Goal: Information Seeking & Learning: Understand process/instructions

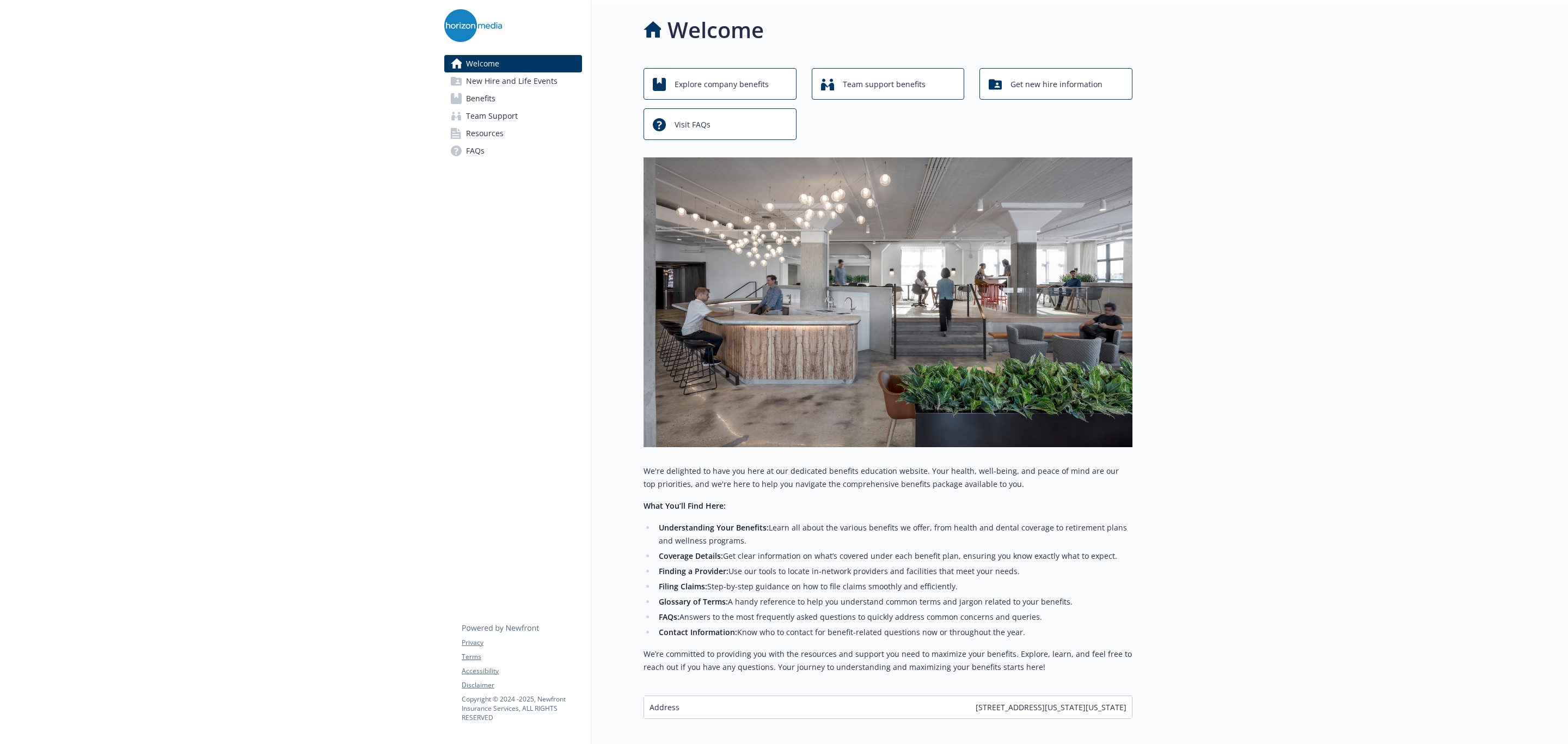
click at [505, 106] on link "Benefits" at bounding box center [513, 98] width 138 height 17
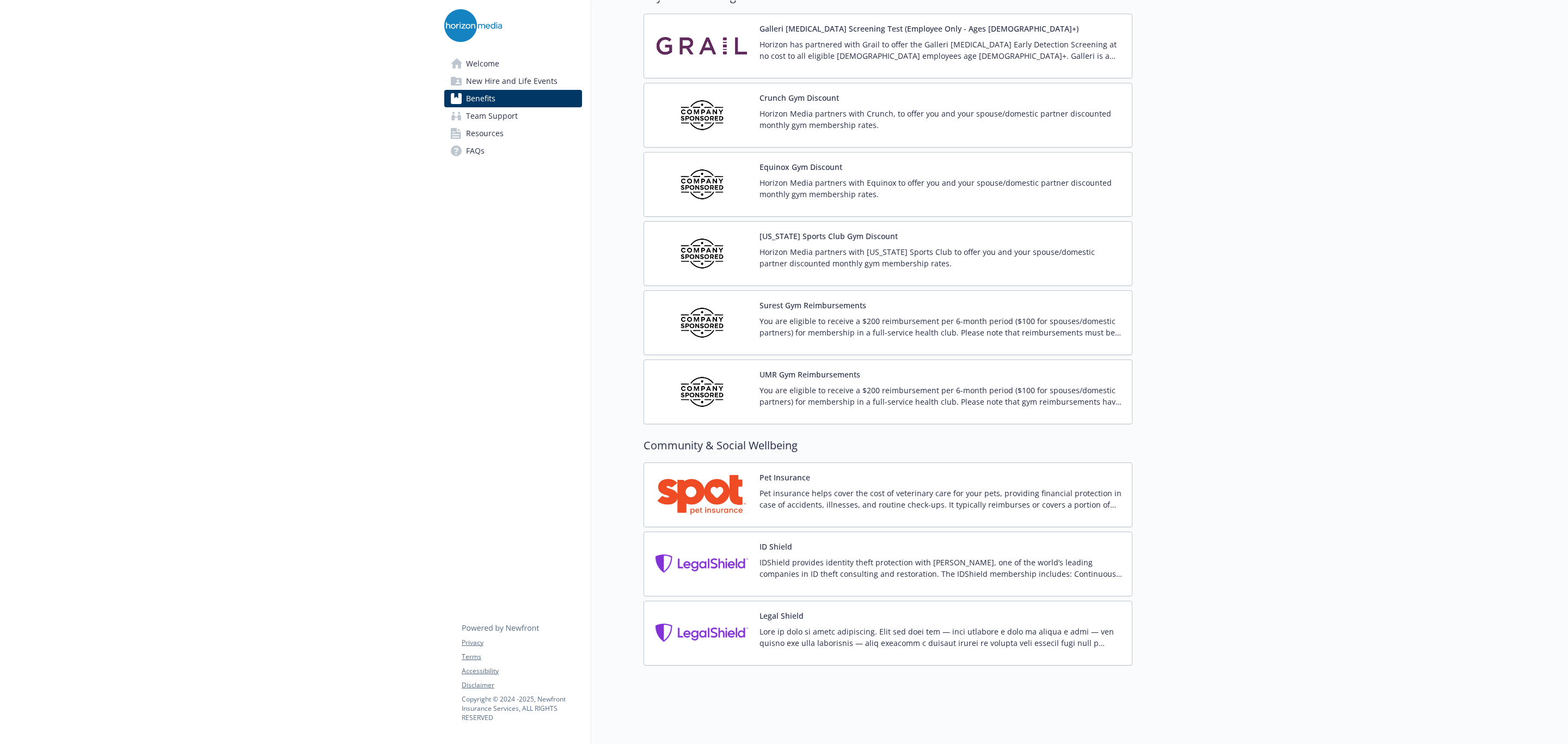
scroll to position [2190, 0]
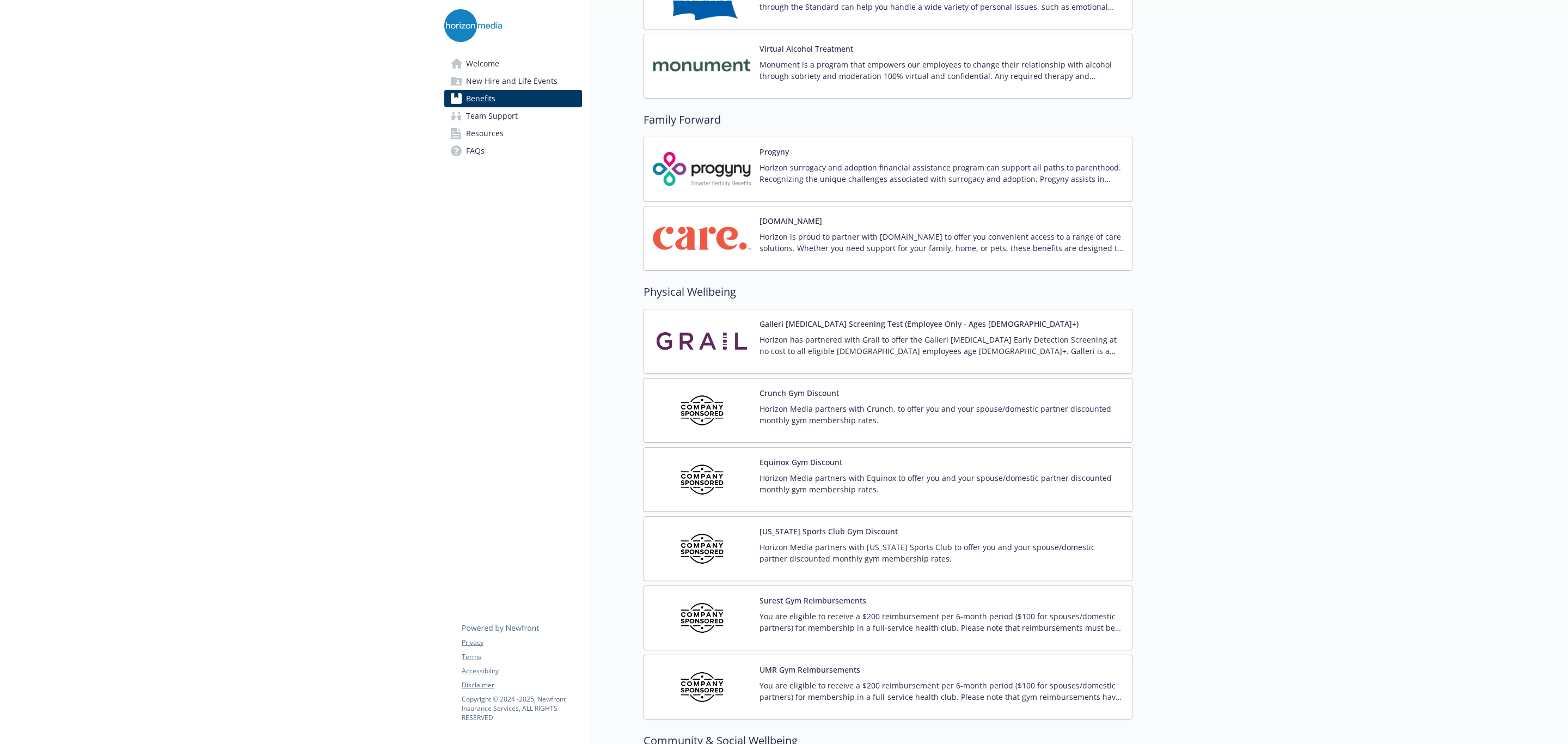
click at [786, 227] on button "[DOMAIN_NAME]" at bounding box center [791, 221] width 62 height 11
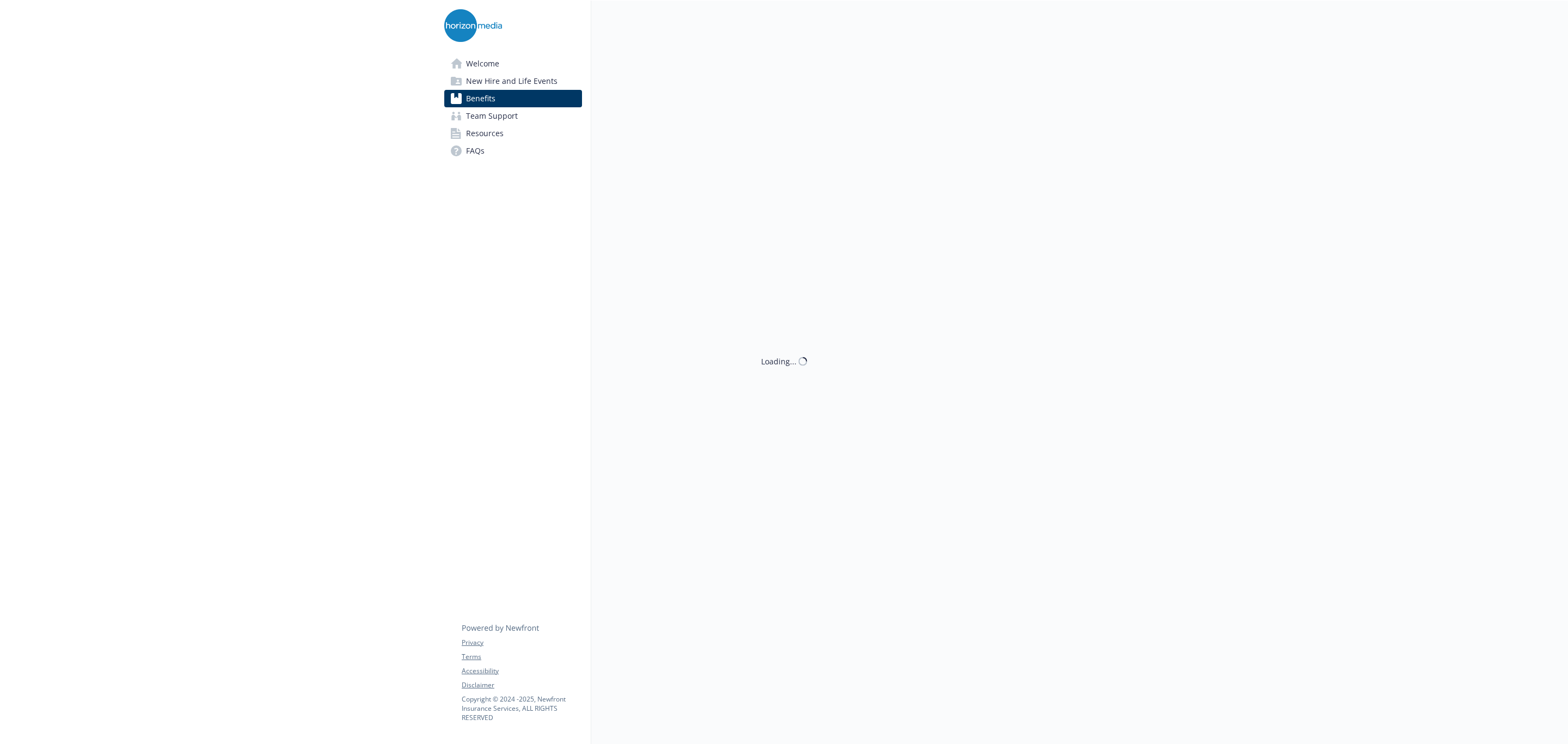
scroll to position [2190, 0]
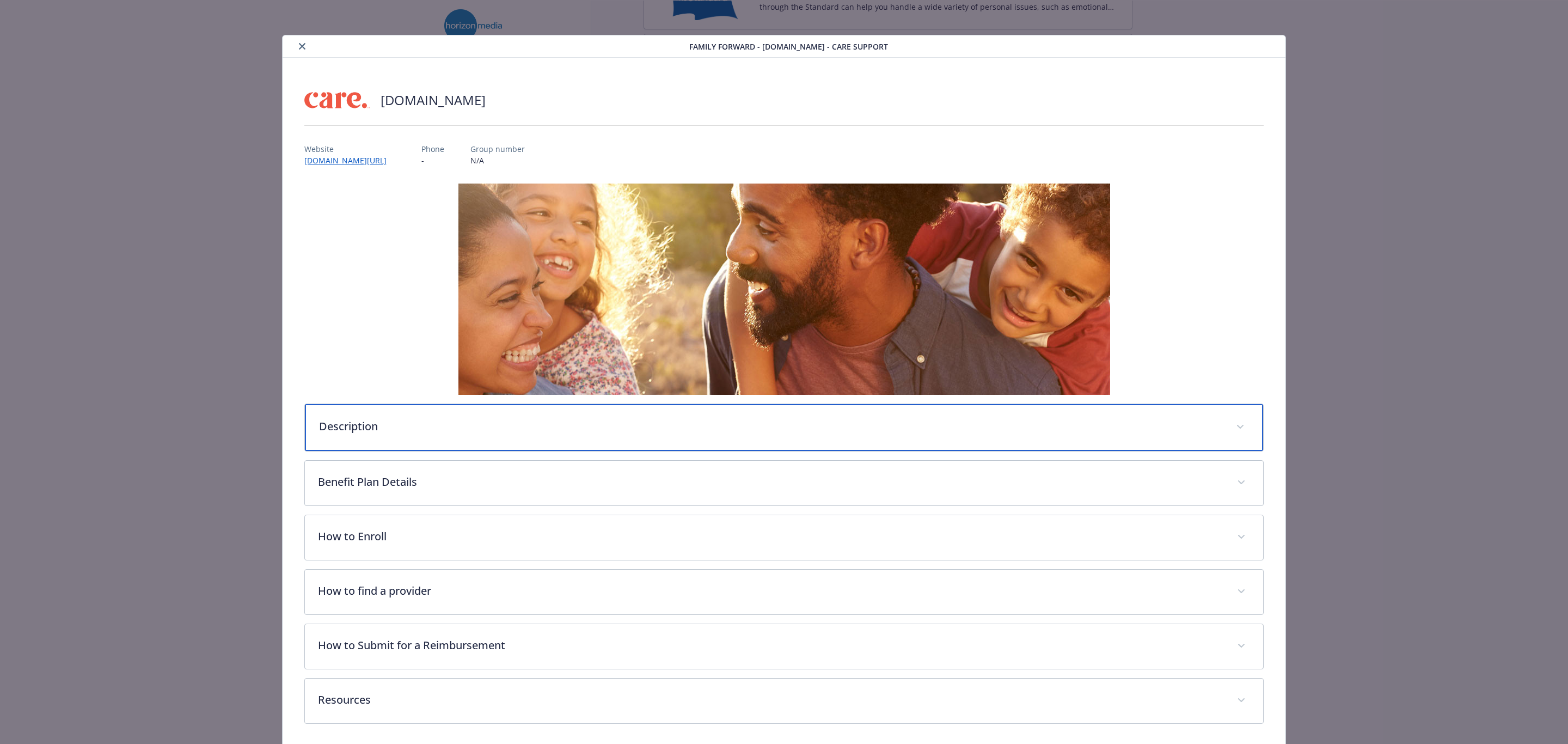
click at [477, 425] on p "Description" at bounding box center [770, 427] width 903 height 17
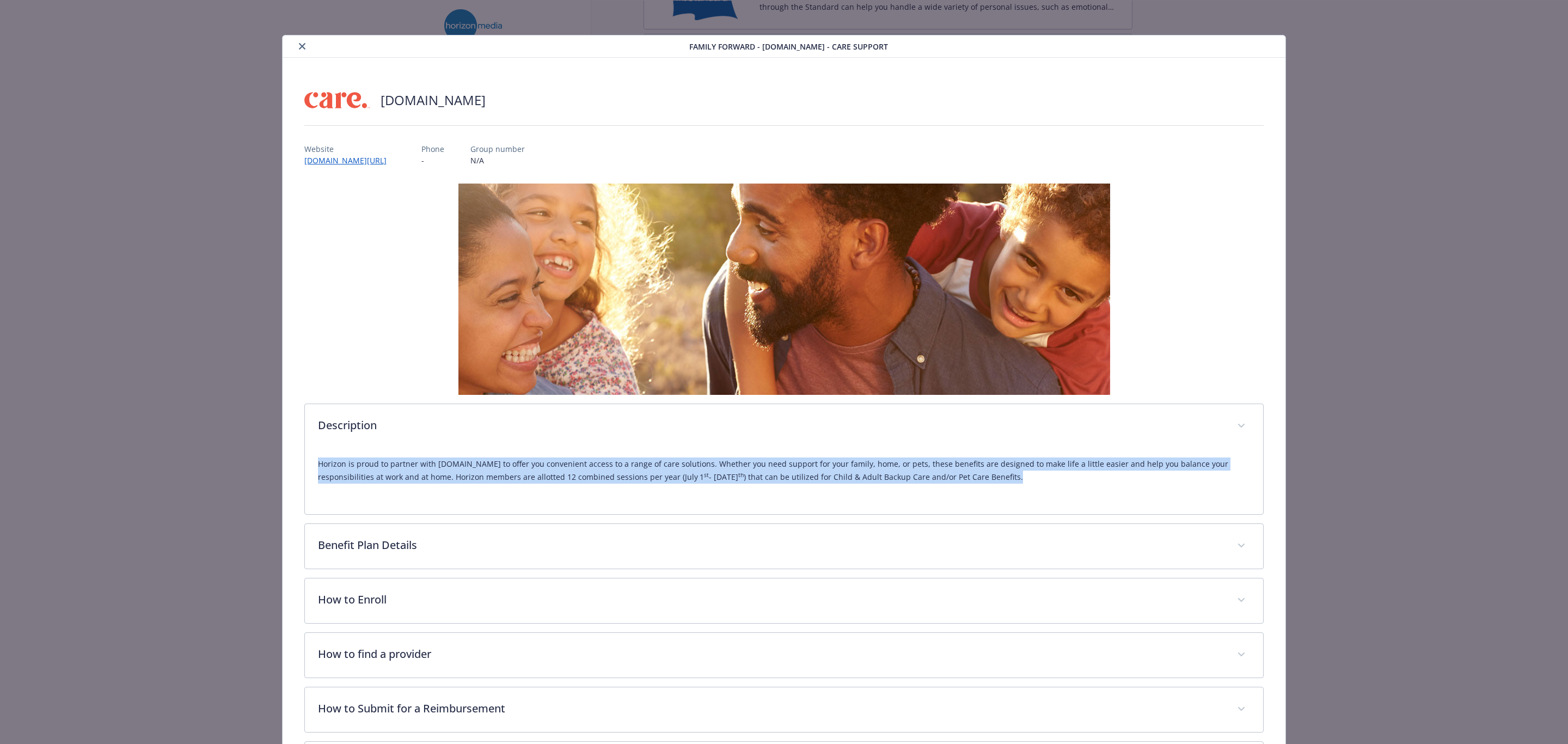
drag, startPoint x: 950, startPoint y: 481, endPoint x: 302, endPoint y: 464, distance: 648.2
click at [304, 464] on div "Description Horizon is proud to partner with [DOMAIN_NAME] to offer you conveni…" at bounding box center [784, 459] width 959 height 111
copy p "Horizon is proud to partner with [DOMAIN_NAME] to offer you convenient access t…"
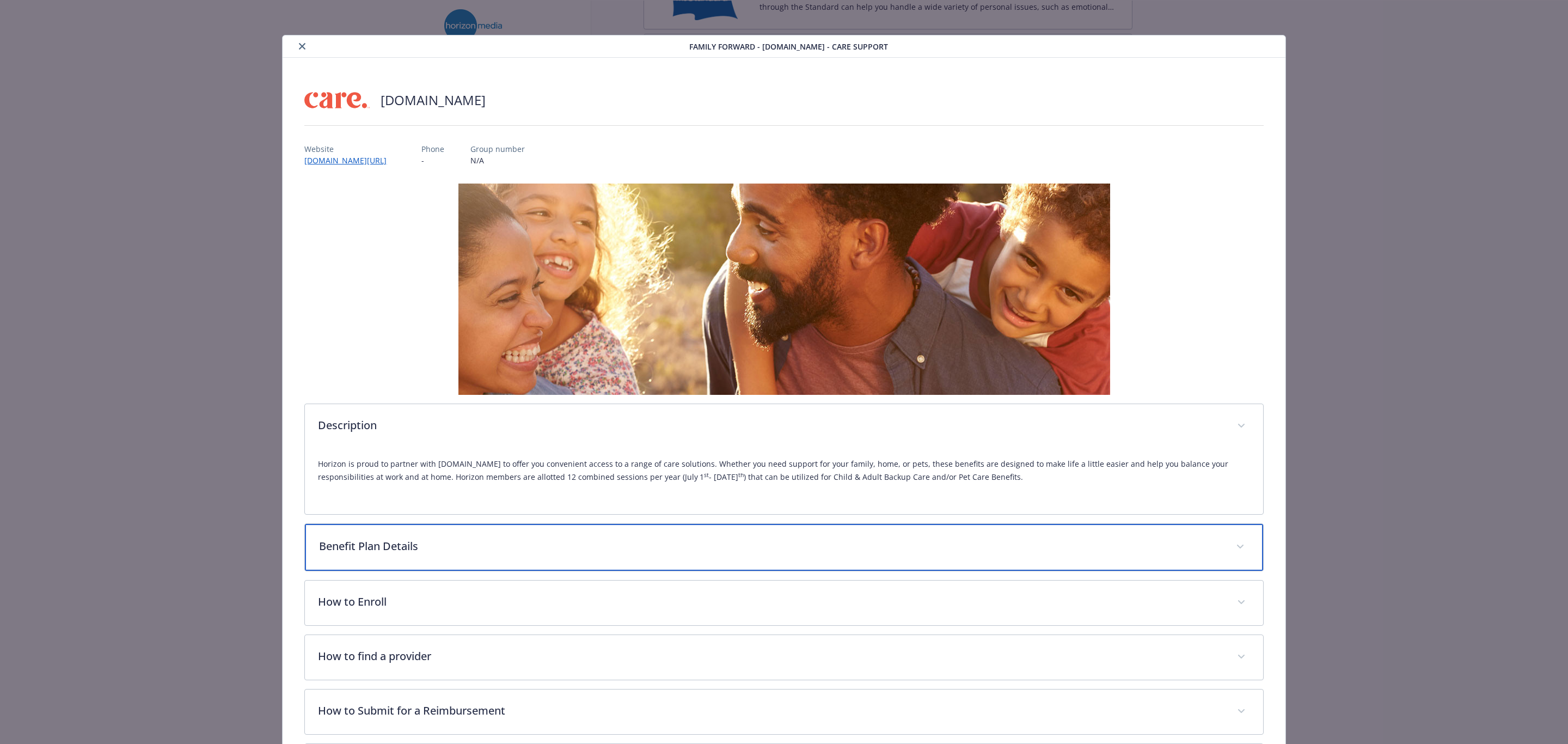
click at [344, 553] on p "Benefit Plan Details" at bounding box center [770, 547] width 903 height 17
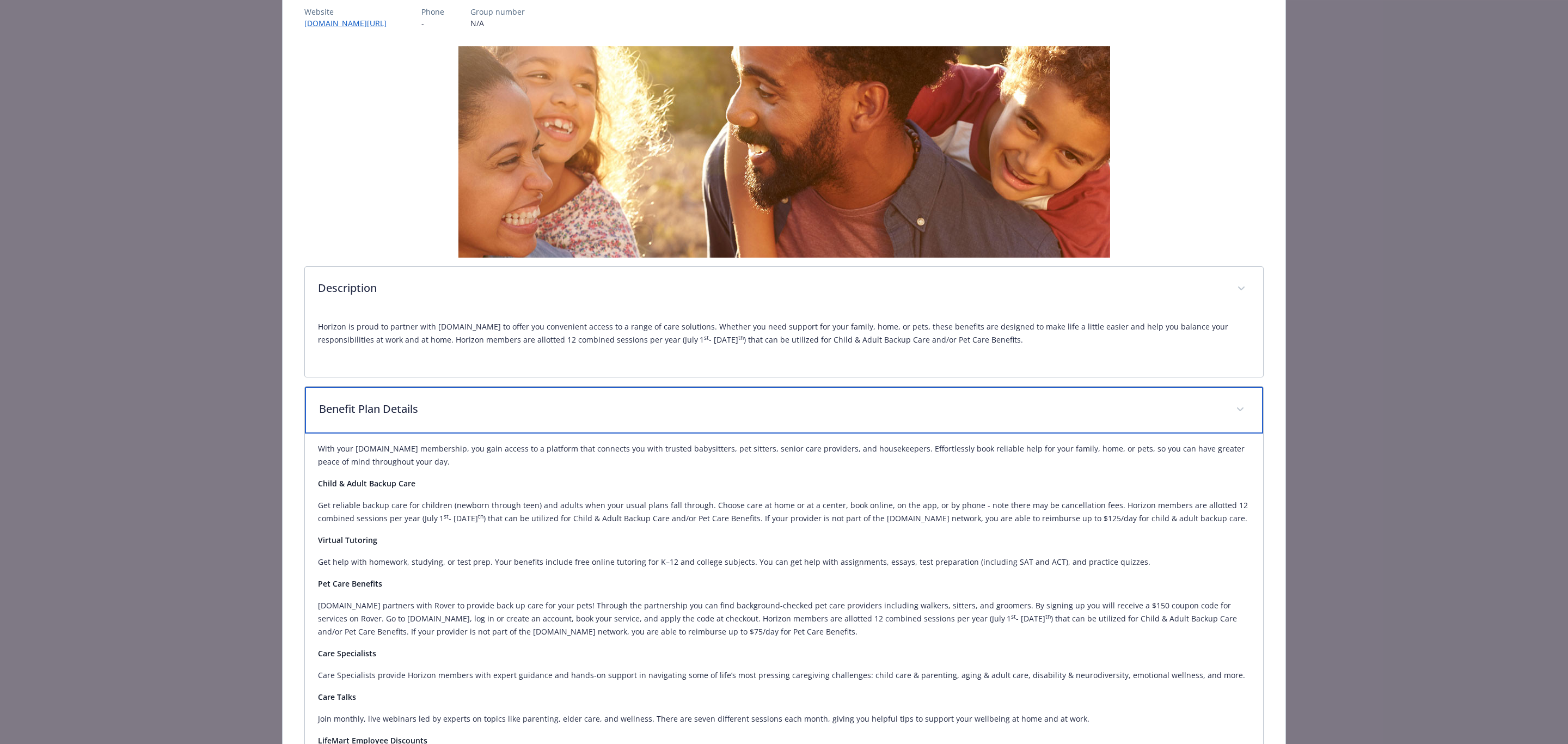
scroll to position [327, 0]
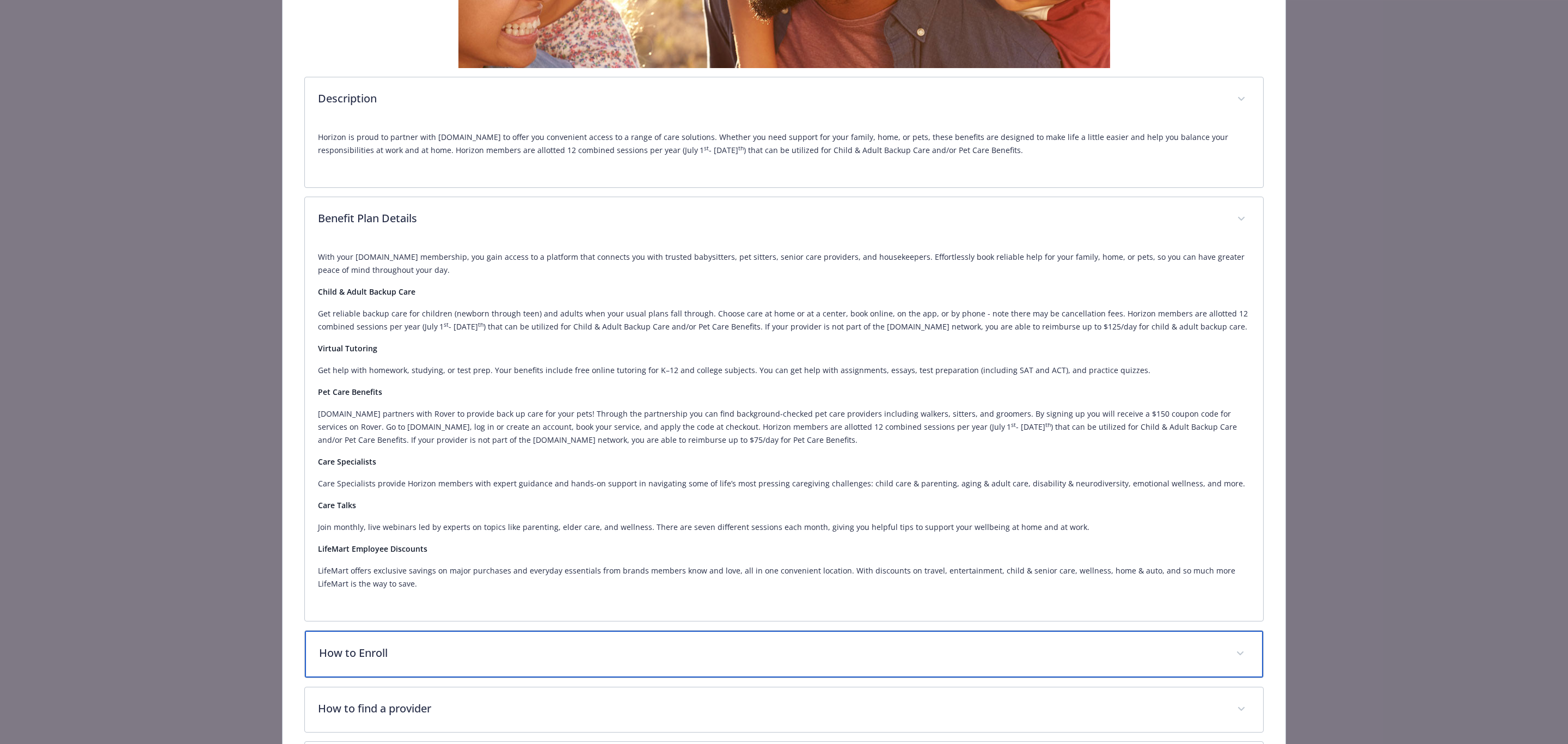
click at [347, 665] on div "How to Enroll" at bounding box center [784, 654] width 957 height 47
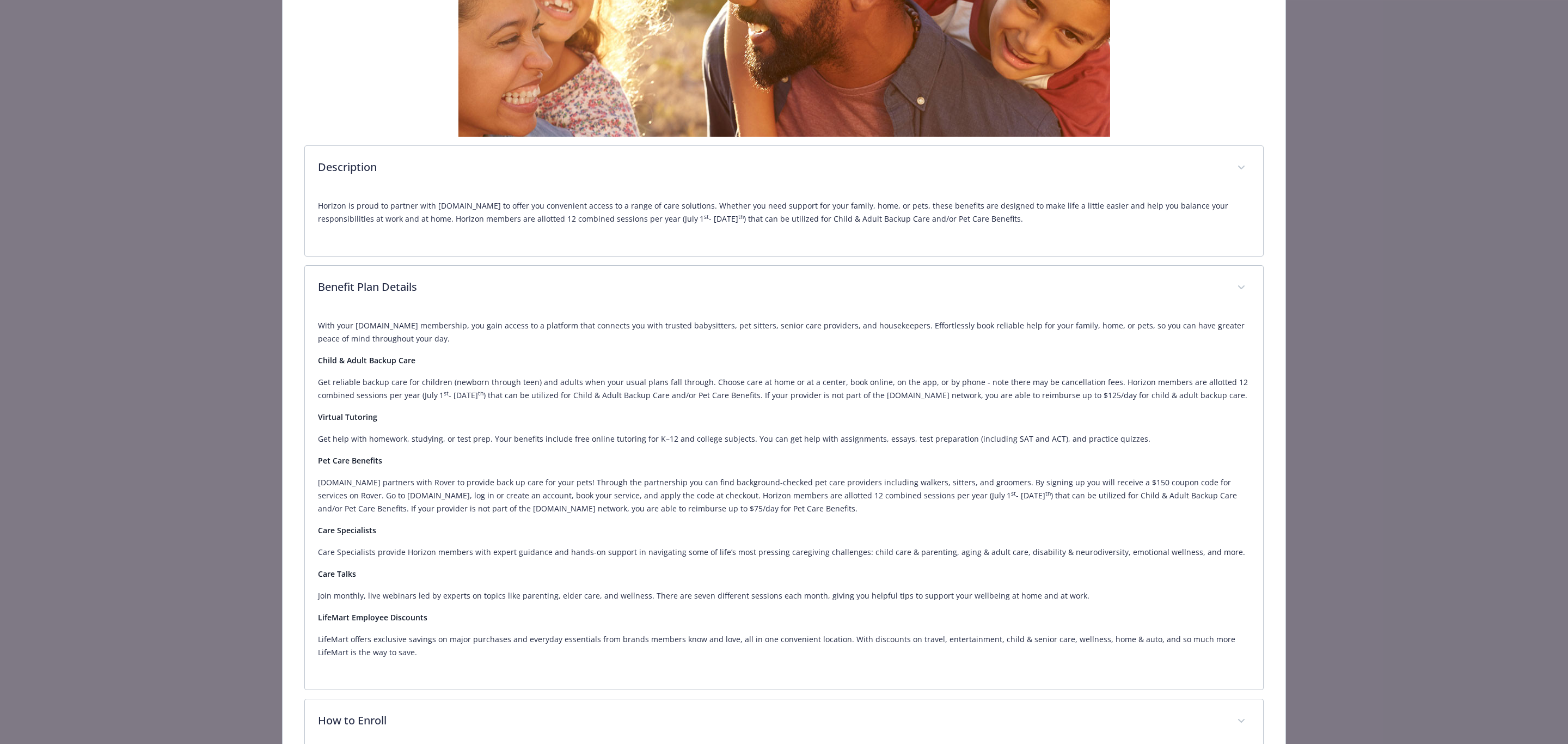
scroll to position [164, 0]
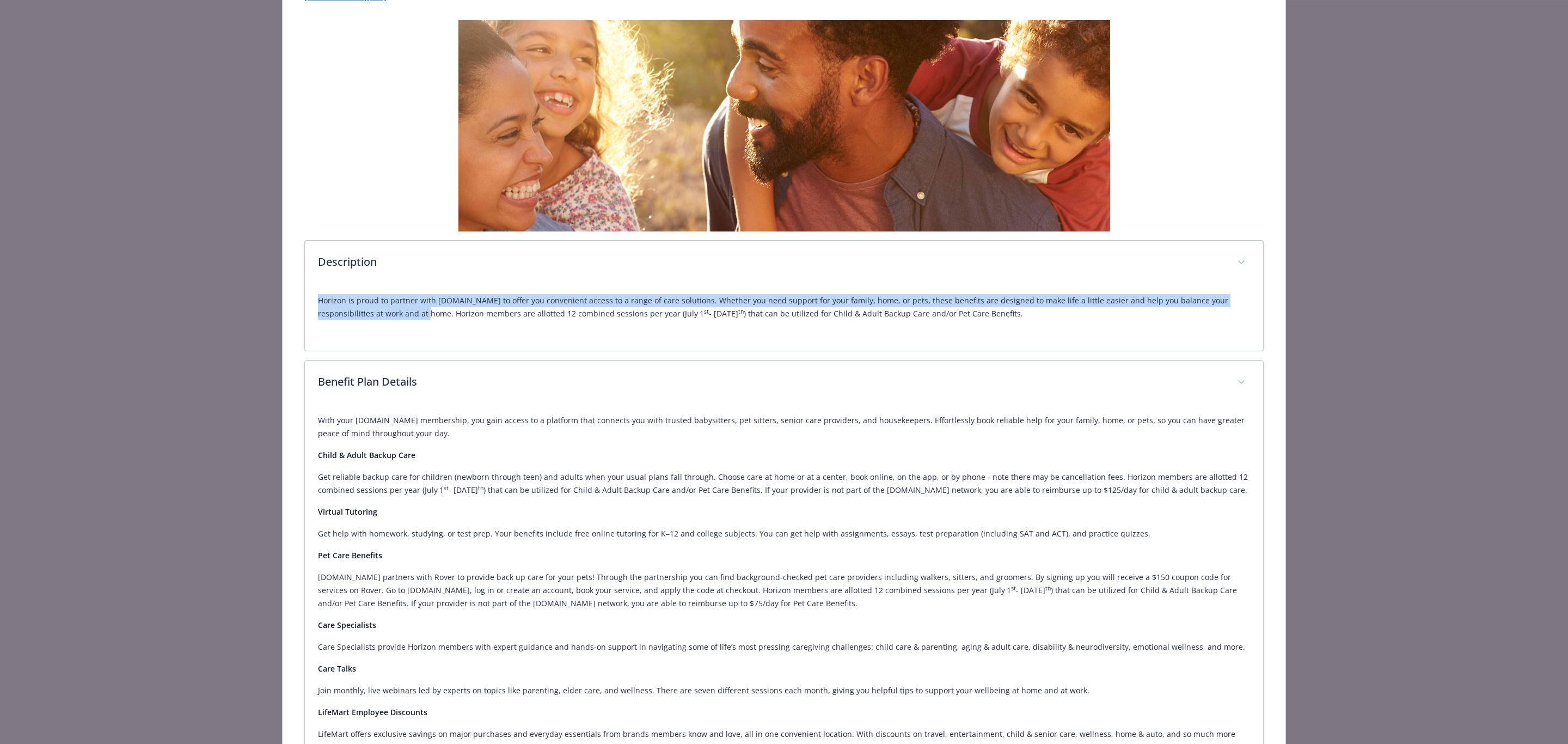
drag, startPoint x: 319, startPoint y: 301, endPoint x: 383, endPoint y: 310, distance: 64.6
click at [383, 310] on p "Horizon is proud to partner with [DOMAIN_NAME] to offer you convenient access t…" at bounding box center [783, 307] width 931 height 26
copy p "Horizon is proud to partner with [DOMAIN_NAME] to offer you convenient access t…"
